Goal: Task Accomplishment & Management: Manage account settings

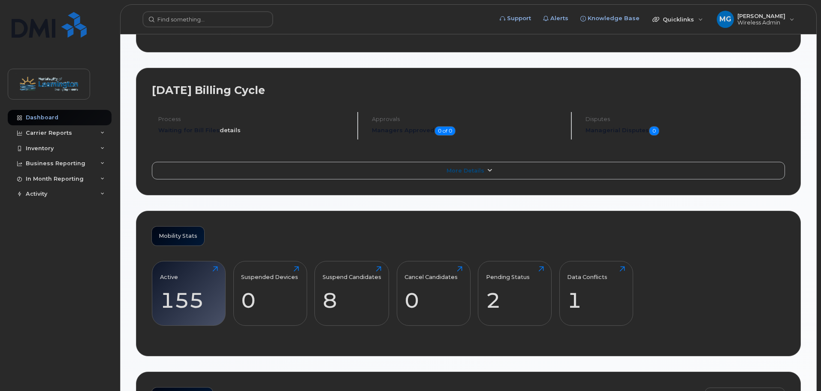
scroll to position [114, 0]
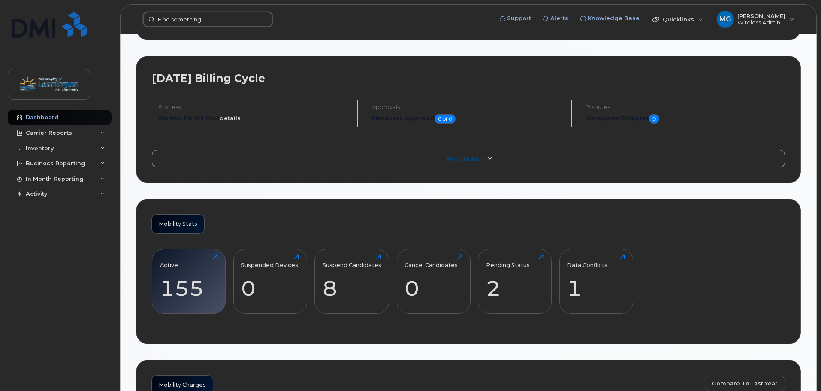
click at [222, 23] on input at bounding box center [208, 19] width 130 height 15
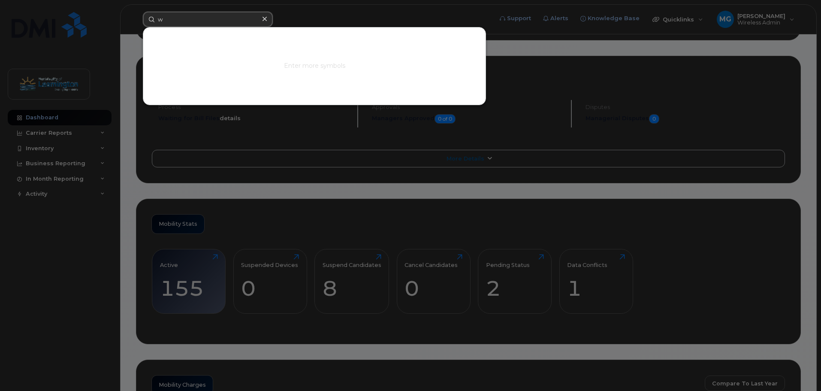
click at [179, 18] on input "w" at bounding box center [208, 19] width 130 height 15
paste input "5196137335"
type input "5196137335"
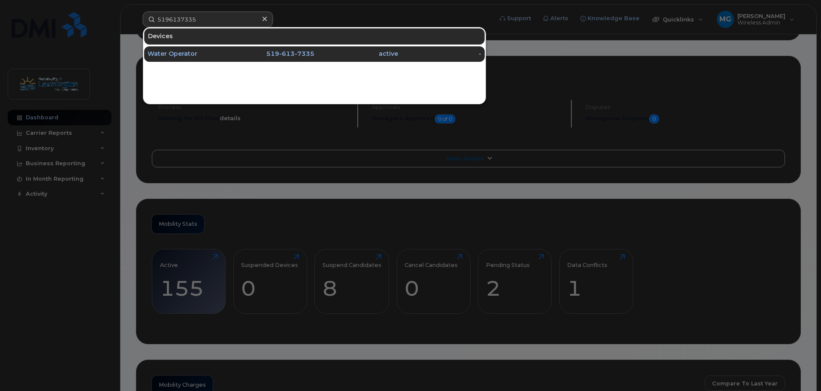
click at [171, 56] on div "Water Operator" at bounding box center [189, 54] width 84 height 9
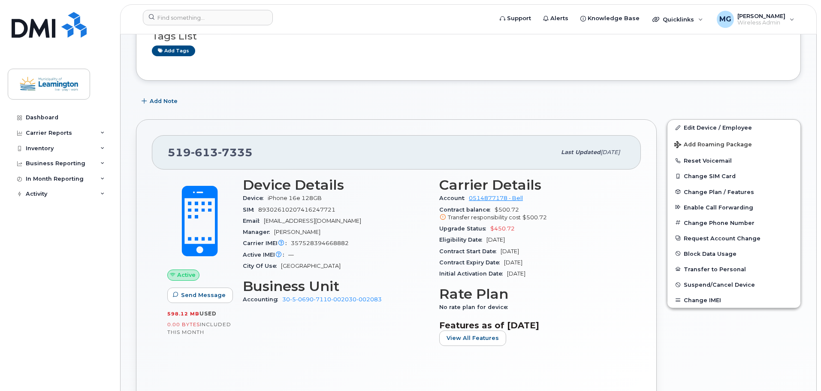
scroll to position [114, 0]
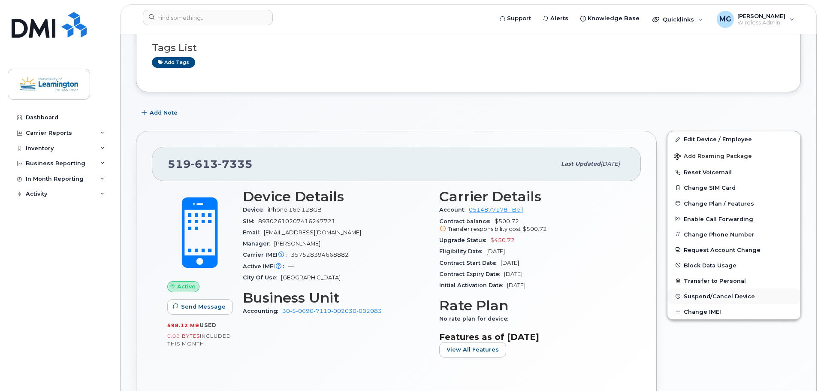
click at [703, 296] on span "Suspend/Cancel Device" at bounding box center [718, 296] width 71 height 6
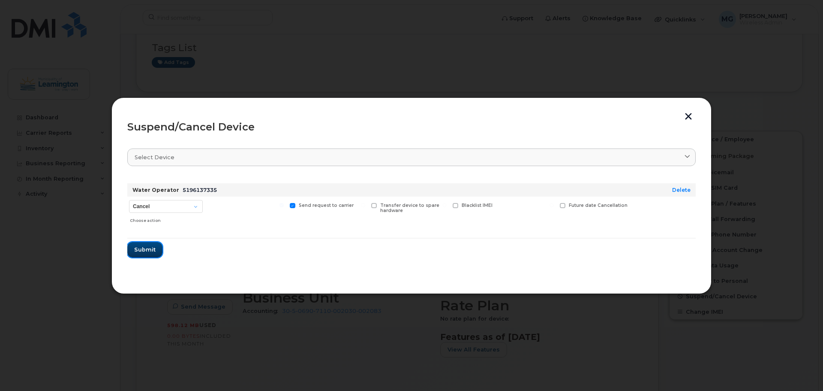
click at [142, 249] on span "Submit" at bounding box center [144, 249] width 21 height 8
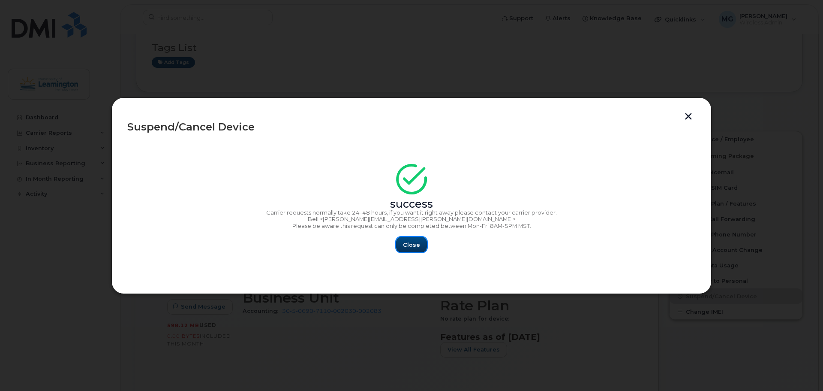
click at [409, 244] on span "Close" at bounding box center [411, 245] width 17 height 8
